Goal: Information Seeking & Learning: Learn about a topic

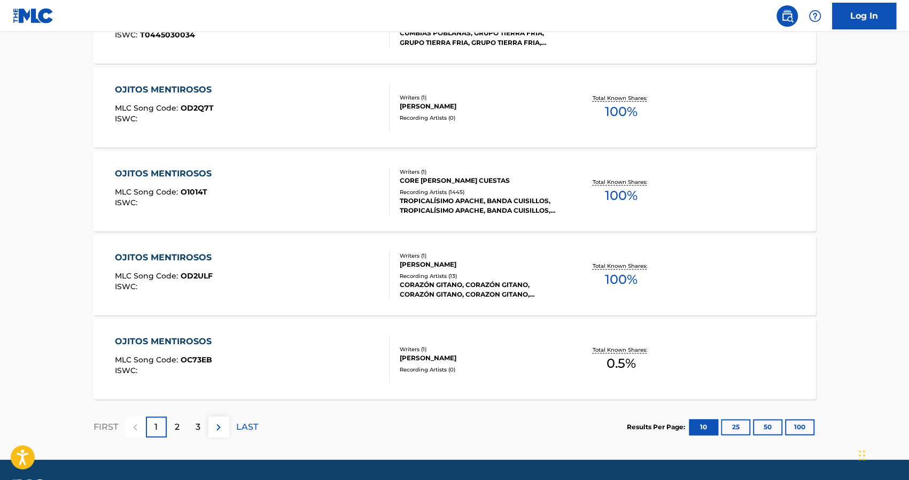
click at [446, 295] on div "CORAZÓN GITANO, CORAZÓN GITANO, CORAZÓN GITANO, CORAZON GITANO, CORAZÓN GITANO" at bounding box center [480, 289] width 161 height 19
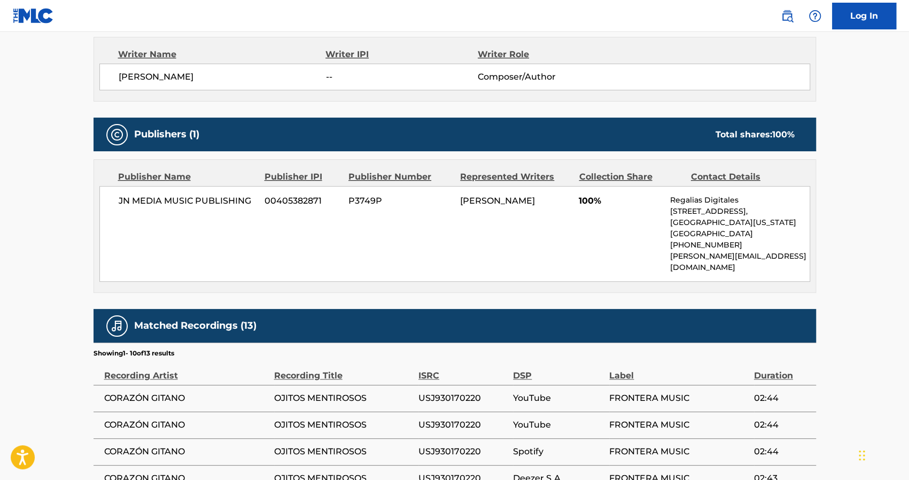
scroll to position [471, 0]
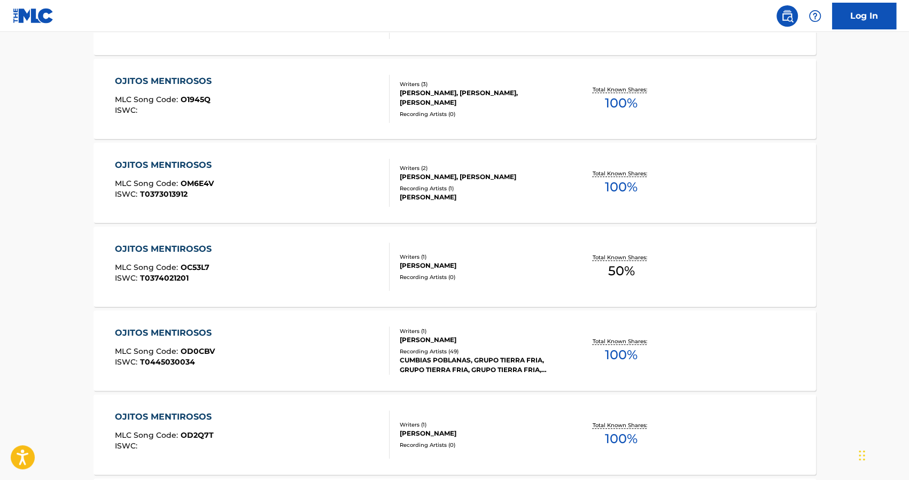
scroll to position [826, 0]
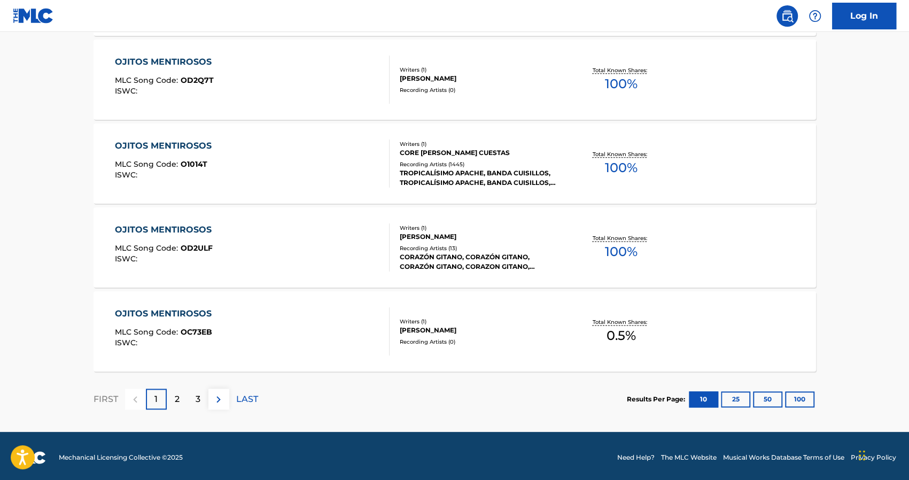
click at [436, 323] on div "Writers ( 1 )" at bounding box center [480, 322] width 161 height 8
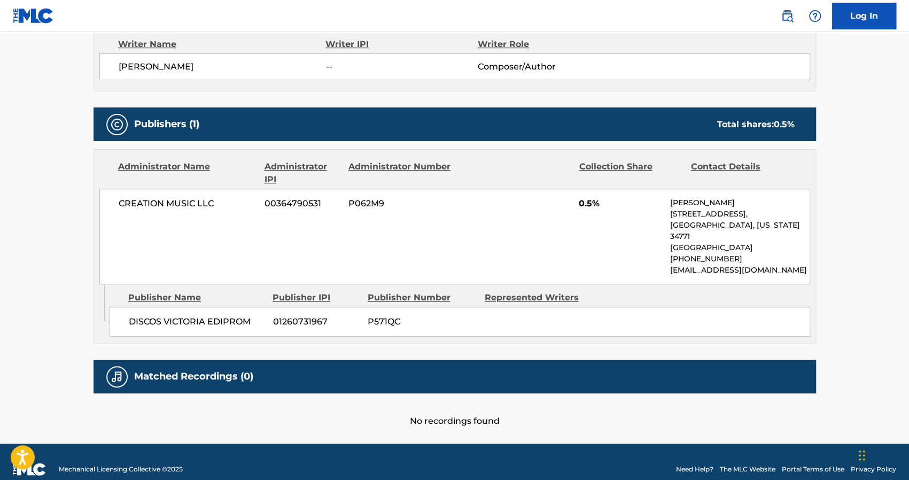
scroll to position [394, 0]
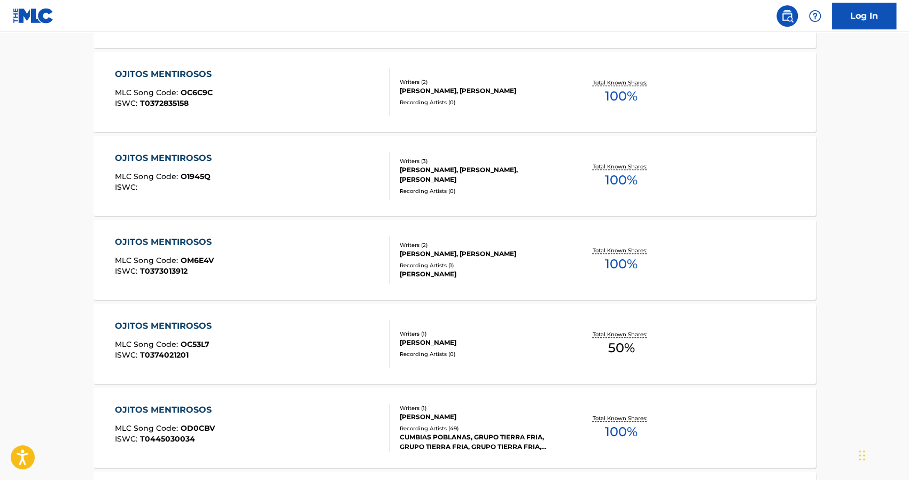
scroll to position [828, 0]
